Goal: Task Accomplishment & Management: Manage account settings

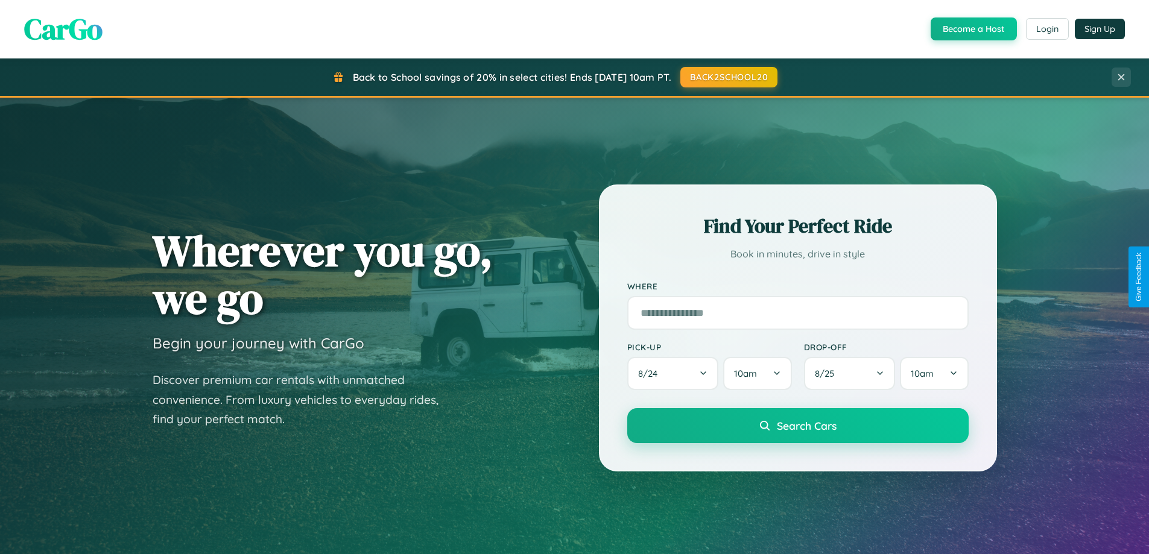
scroll to position [2321, 0]
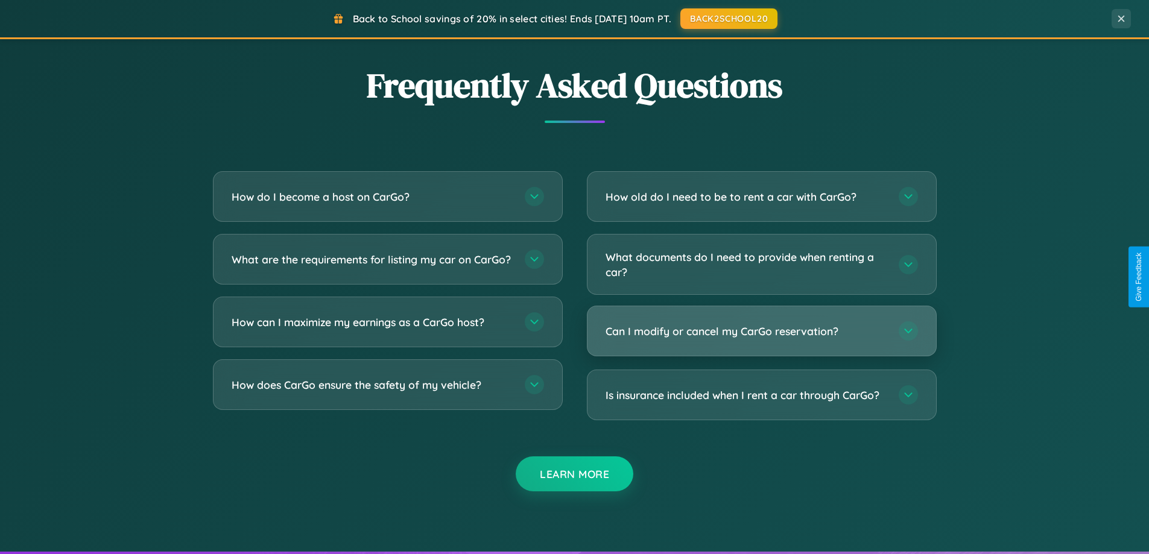
click at [761, 332] on h3 "Can I modify or cancel my CarGo reservation?" at bounding box center [746, 331] width 281 height 15
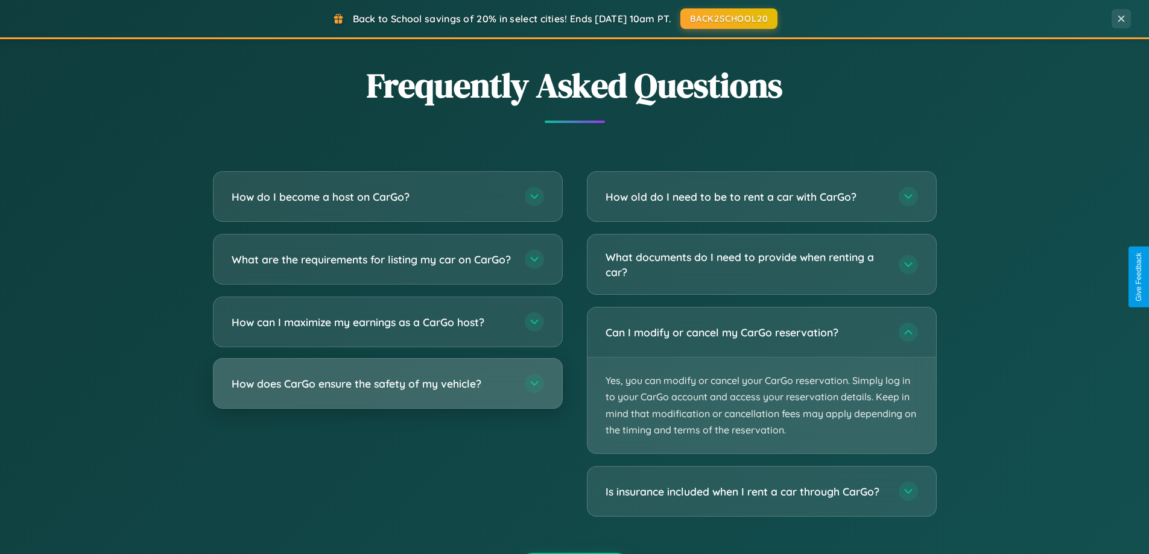
click at [387, 391] on h3 "How does CarGo ensure the safety of my vehicle?" at bounding box center [372, 383] width 281 height 15
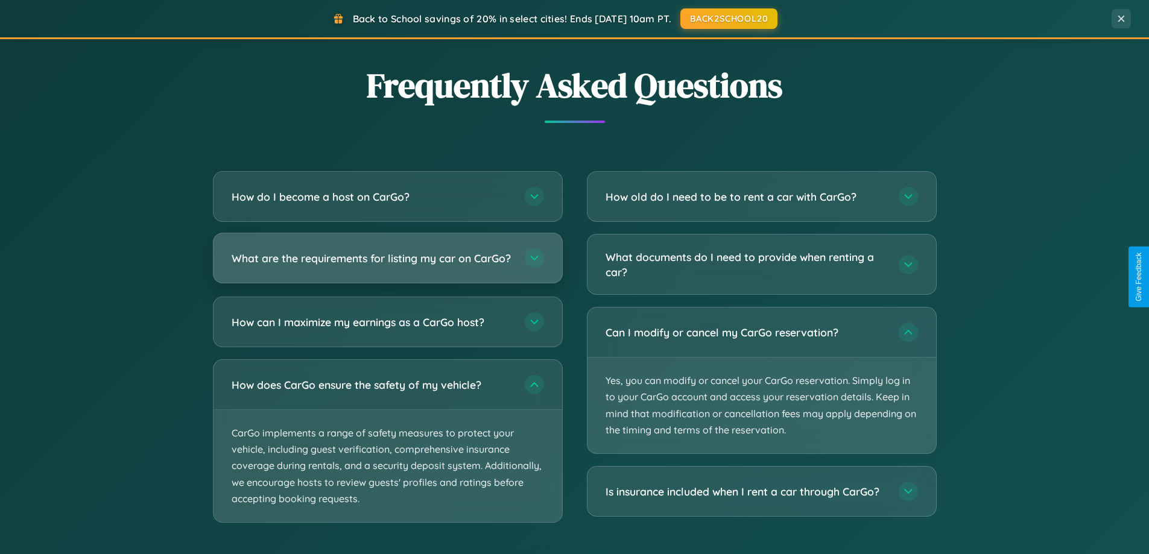
click at [387, 264] on h3 "What are the requirements for listing my car on CarGo?" at bounding box center [372, 258] width 281 height 15
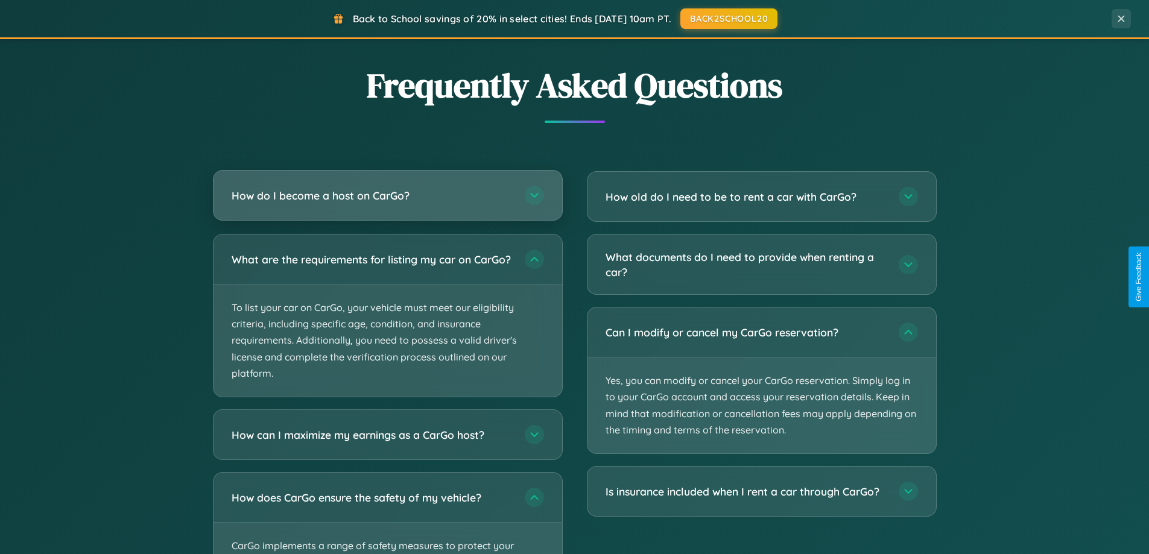
click at [387, 197] on h3 "How do I become a host on CarGo?" at bounding box center [372, 195] width 281 height 15
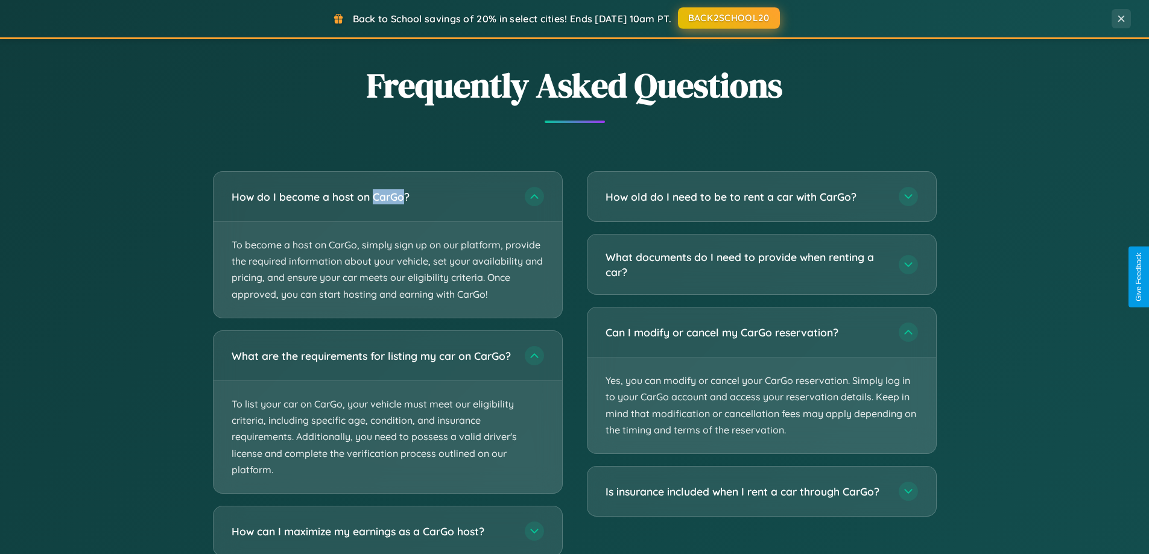
click at [728, 19] on button "BACK2SCHOOL20" at bounding box center [729, 18] width 102 height 22
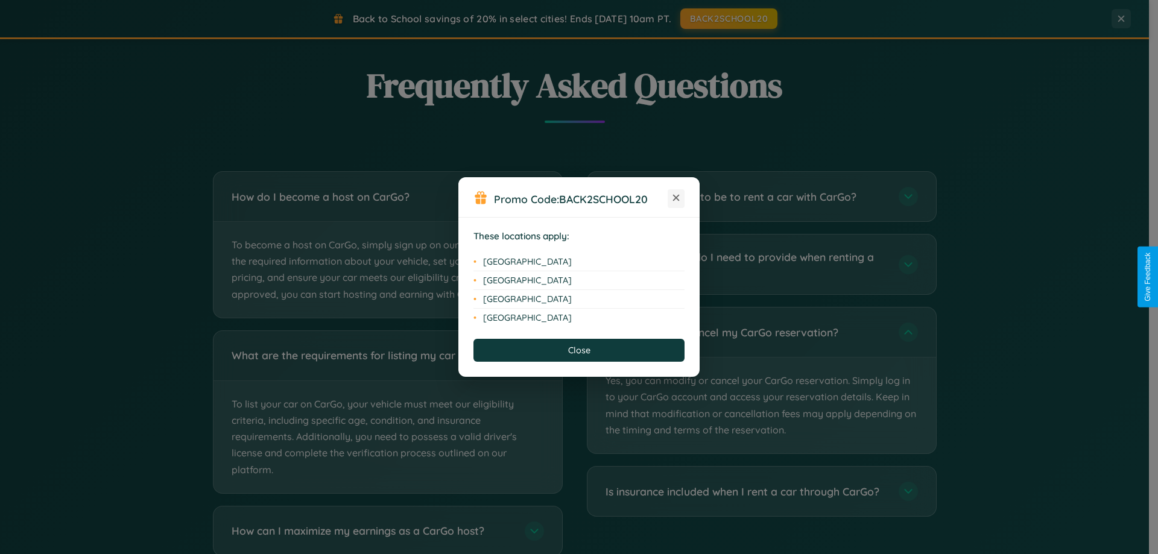
click at [676, 198] on icon at bounding box center [676, 198] width 7 height 7
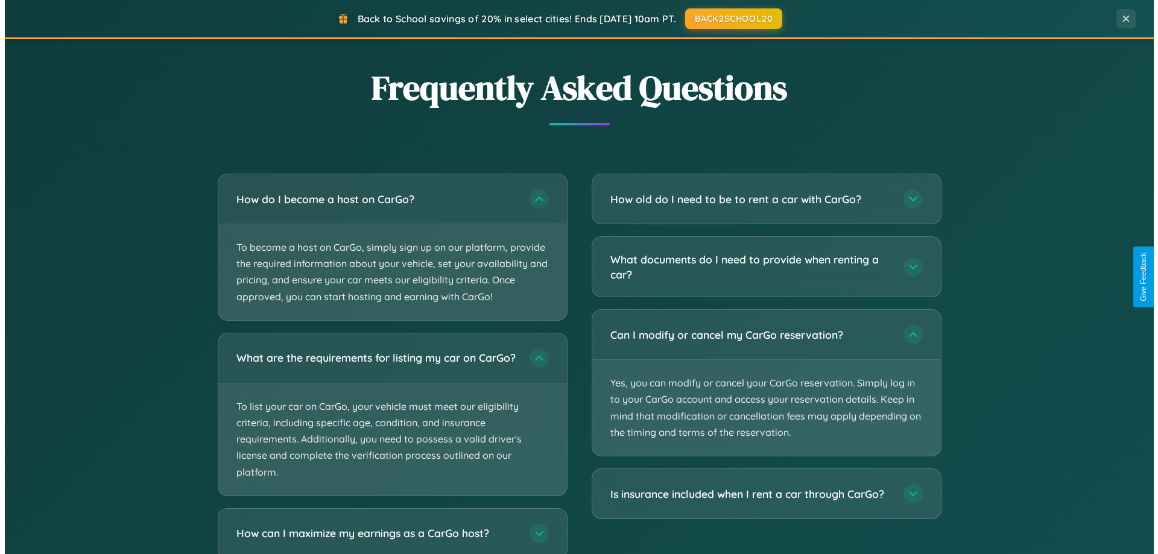
scroll to position [0, 0]
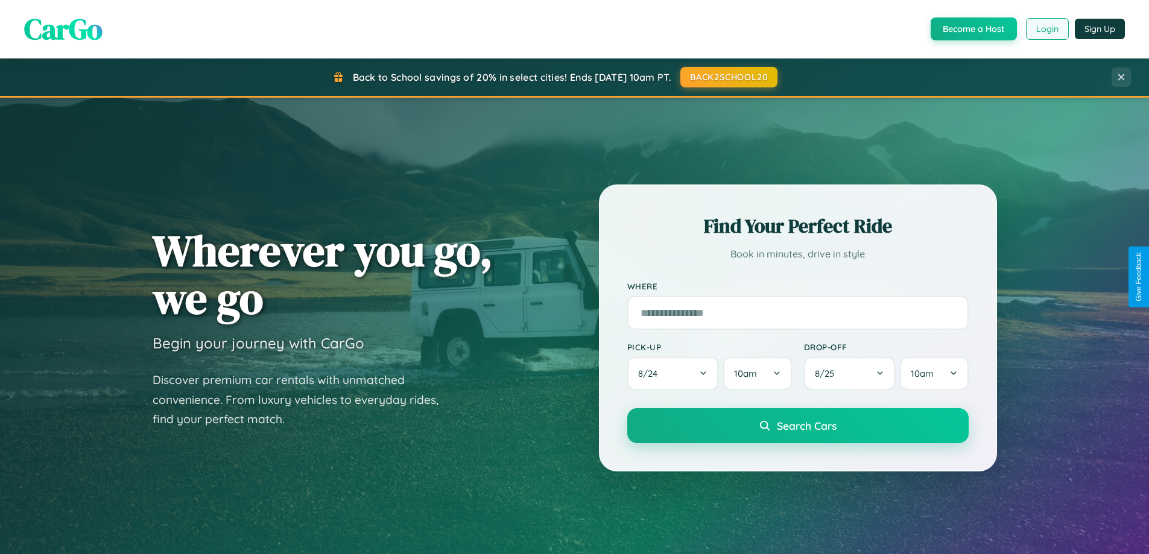
click at [1046, 29] on button "Login" at bounding box center [1047, 29] width 43 height 22
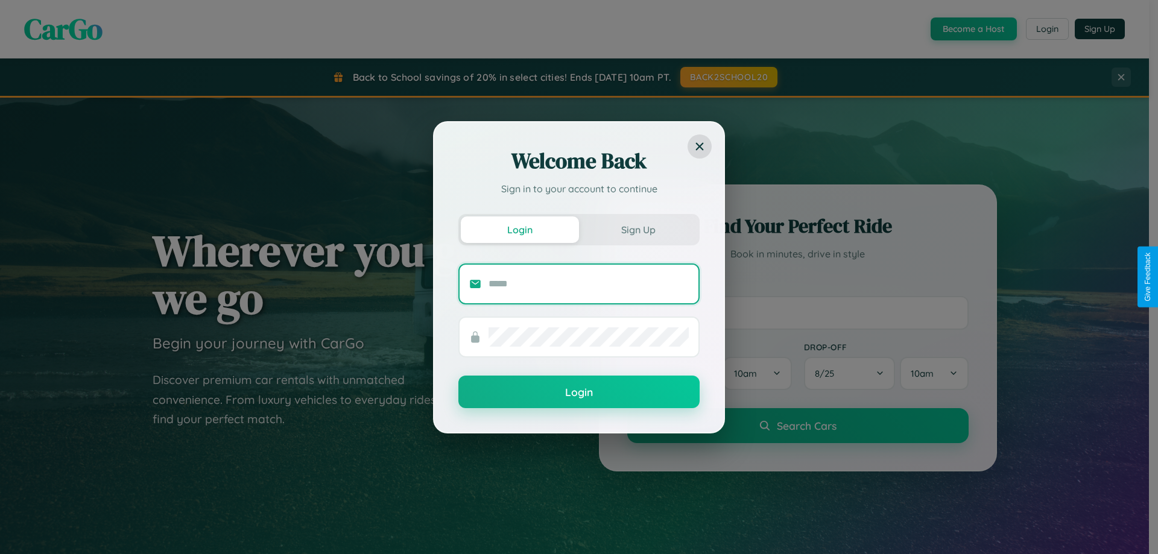
click at [589, 283] on input "text" at bounding box center [589, 283] width 200 height 19
type input "**********"
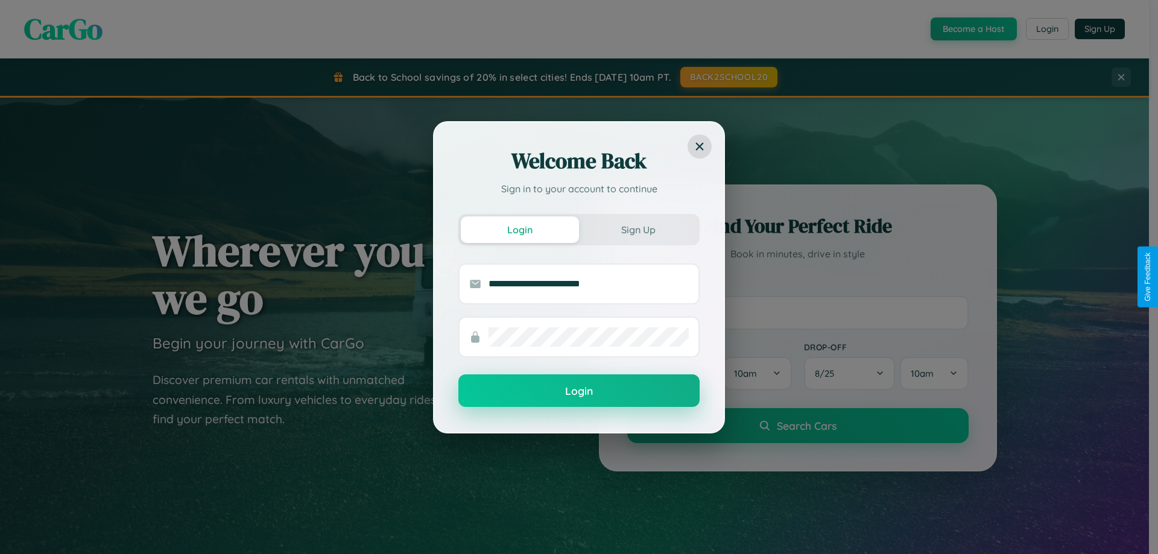
click at [579, 391] on button "Login" at bounding box center [578, 391] width 241 height 33
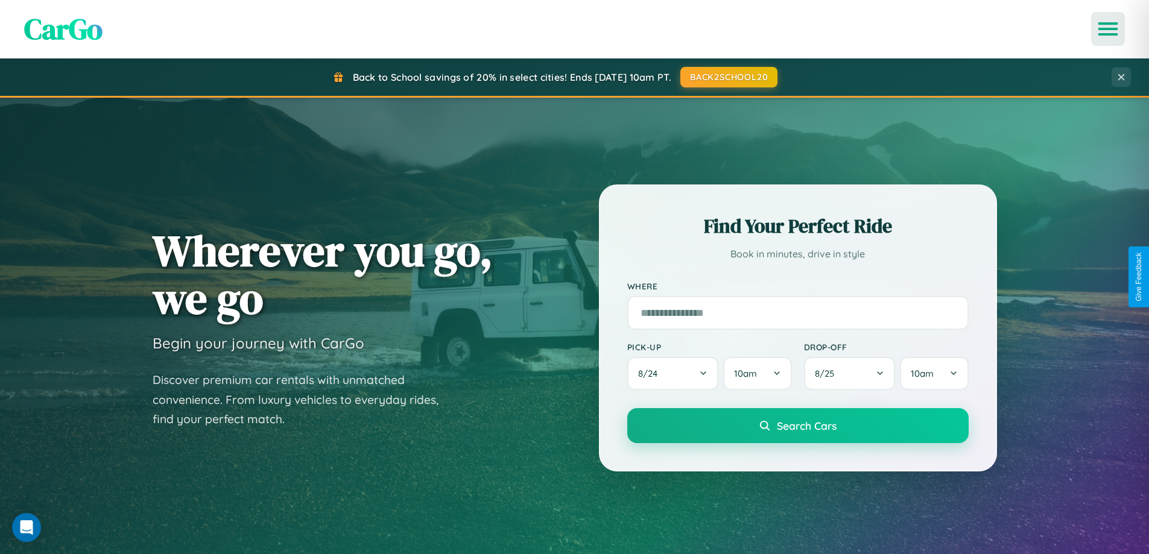
click at [1108, 29] on icon "Open menu" at bounding box center [1107, 29] width 17 height 11
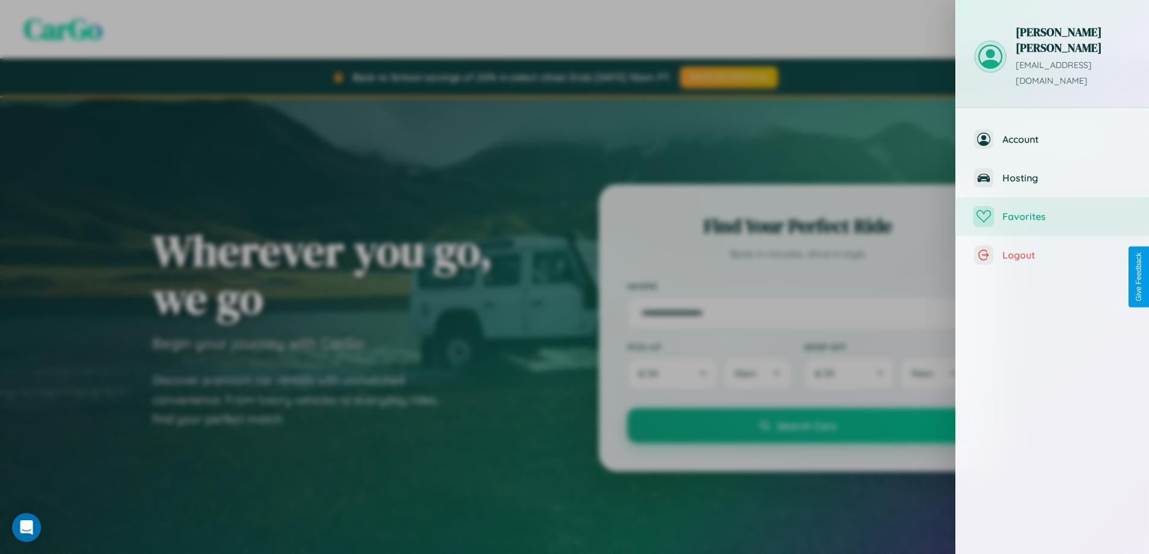
click at [1052, 210] on span "Favorites" at bounding box center [1066, 216] width 128 height 12
